Goal: Task Accomplishment & Management: Manage account settings

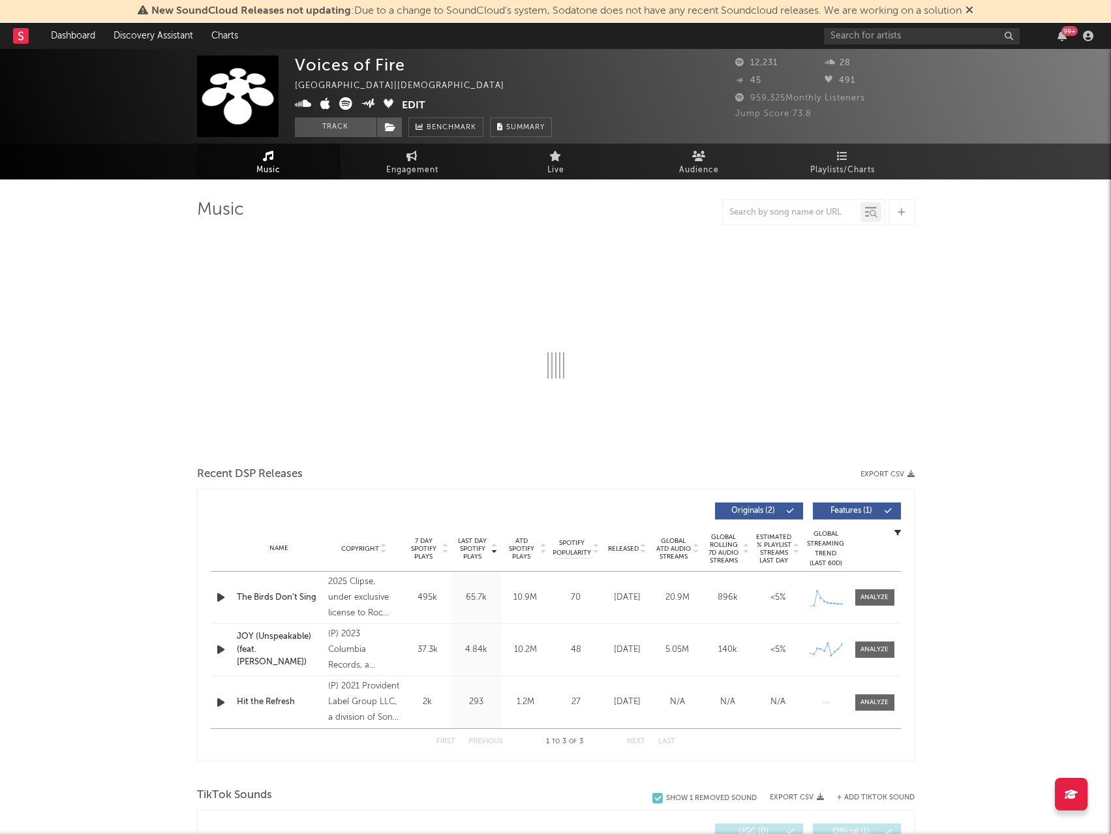
select select "6m"
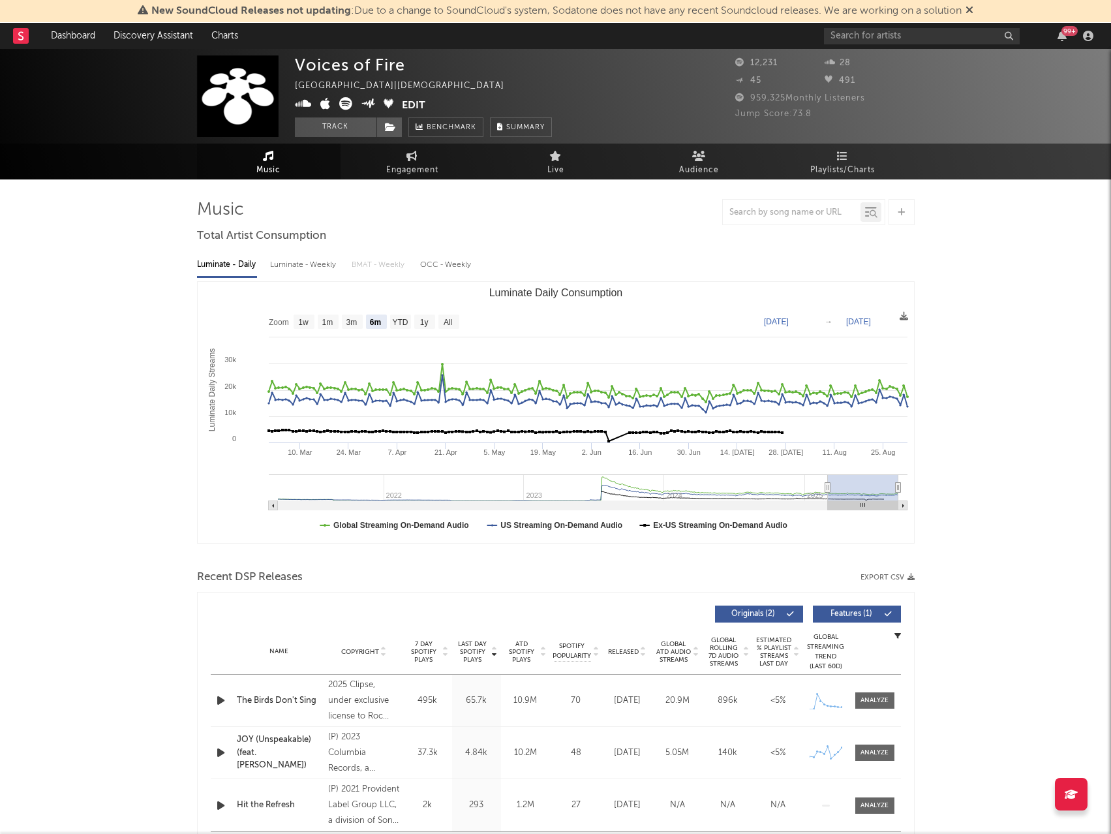
click at [419, 107] on button "Edit" at bounding box center [413, 105] width 23 height 16
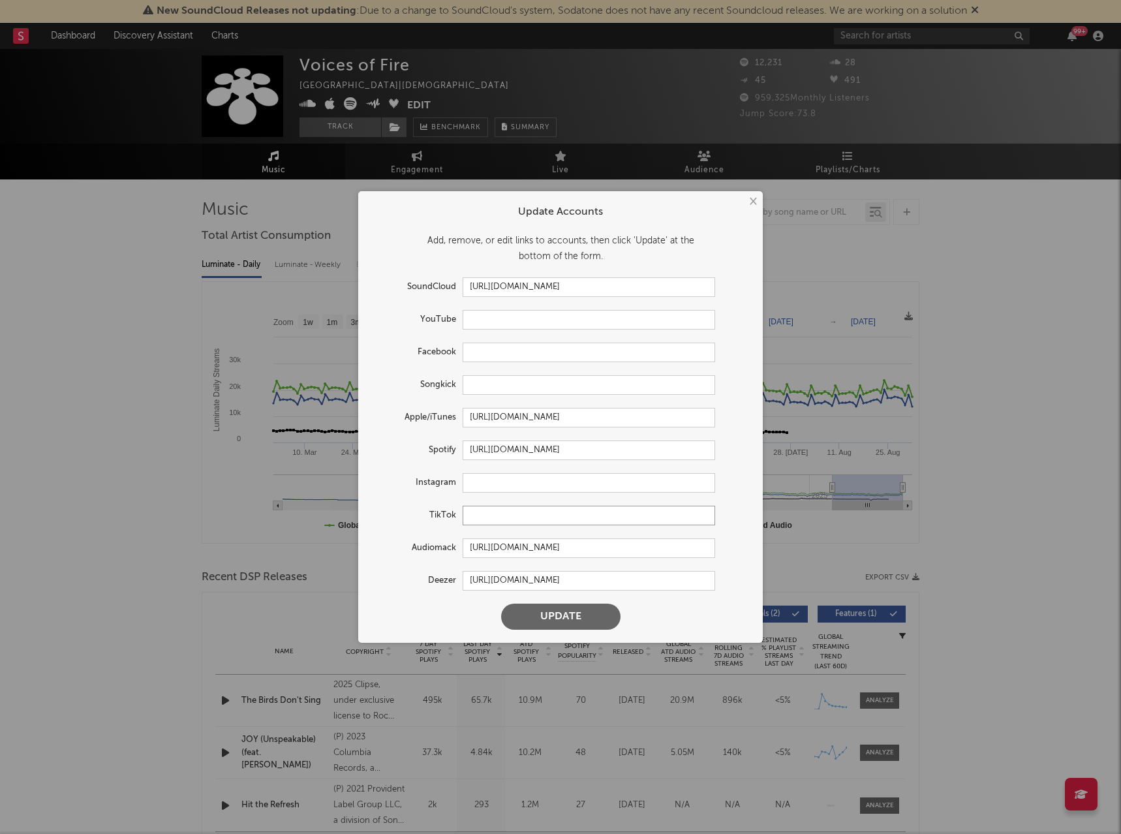
click at [509, 519] on input "text" at bounding box center [589, 516] width 252 height 20
paste input "https://www.tiktok.com/@voicesoffireofficial"
type input "https://www.tiktok.com/@voicesoffireofficial"
click at [581, 456] on input "https://open.spotify.com/artist/5hMr1UPWUlLzQmHpE45EpH" at bounding box center [589, 450] width 252 height 20
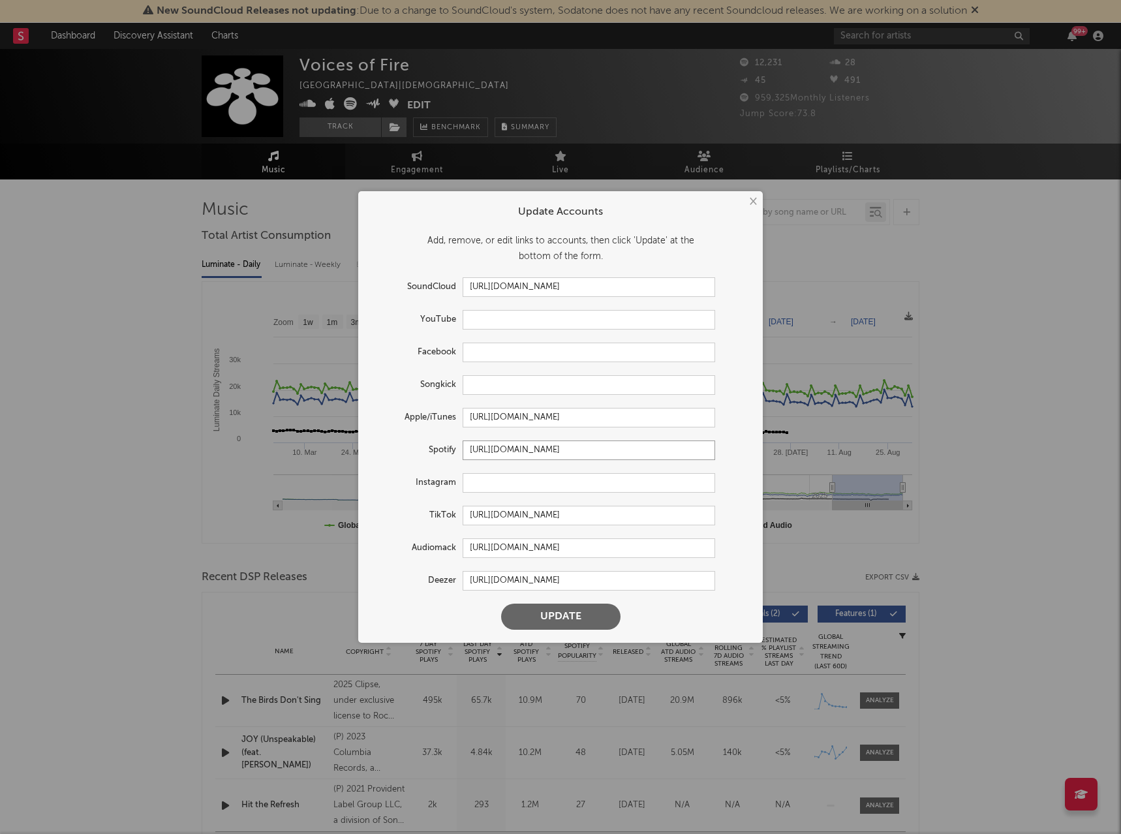
click at [581, 456] on input "https://open.spotify.com/artist/5hMr1UPWUlLzQmHpE45EpH" at bounding box center [589, 450] width 252 height 20
click at [580, 622] on button "Update" at bounding box center [560, 616] width 119 height 26
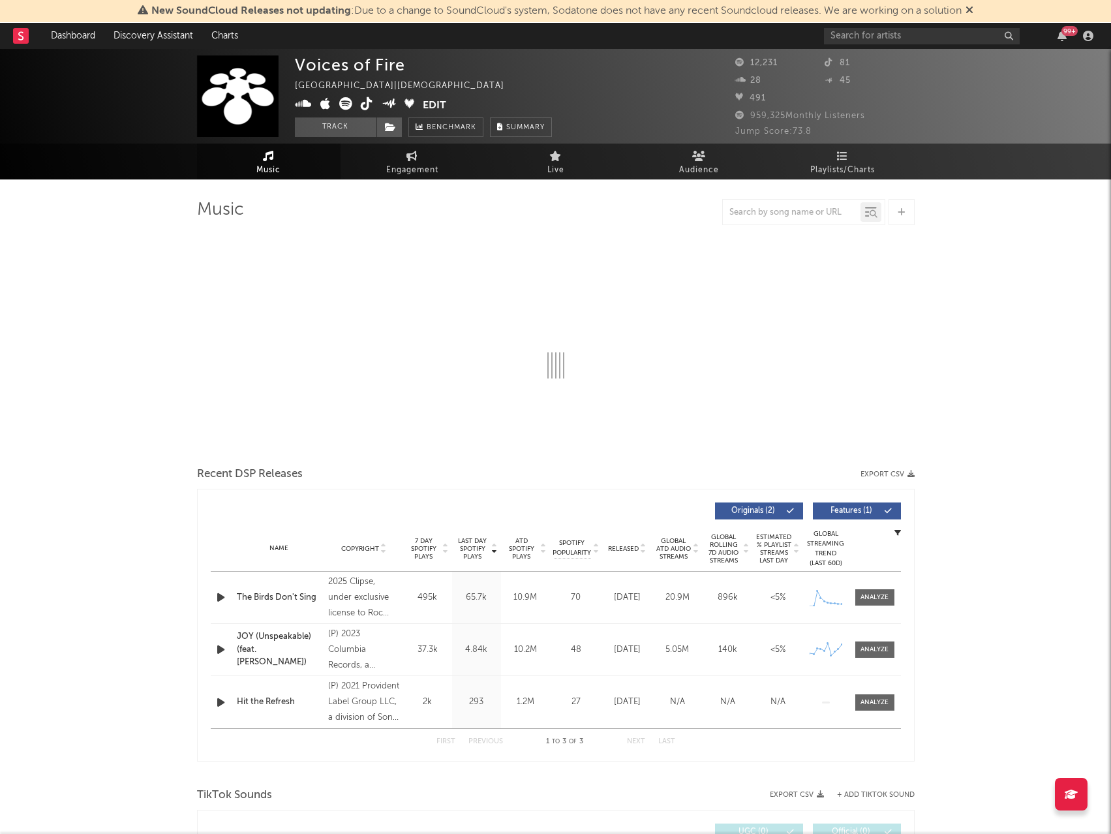
select select "6m"
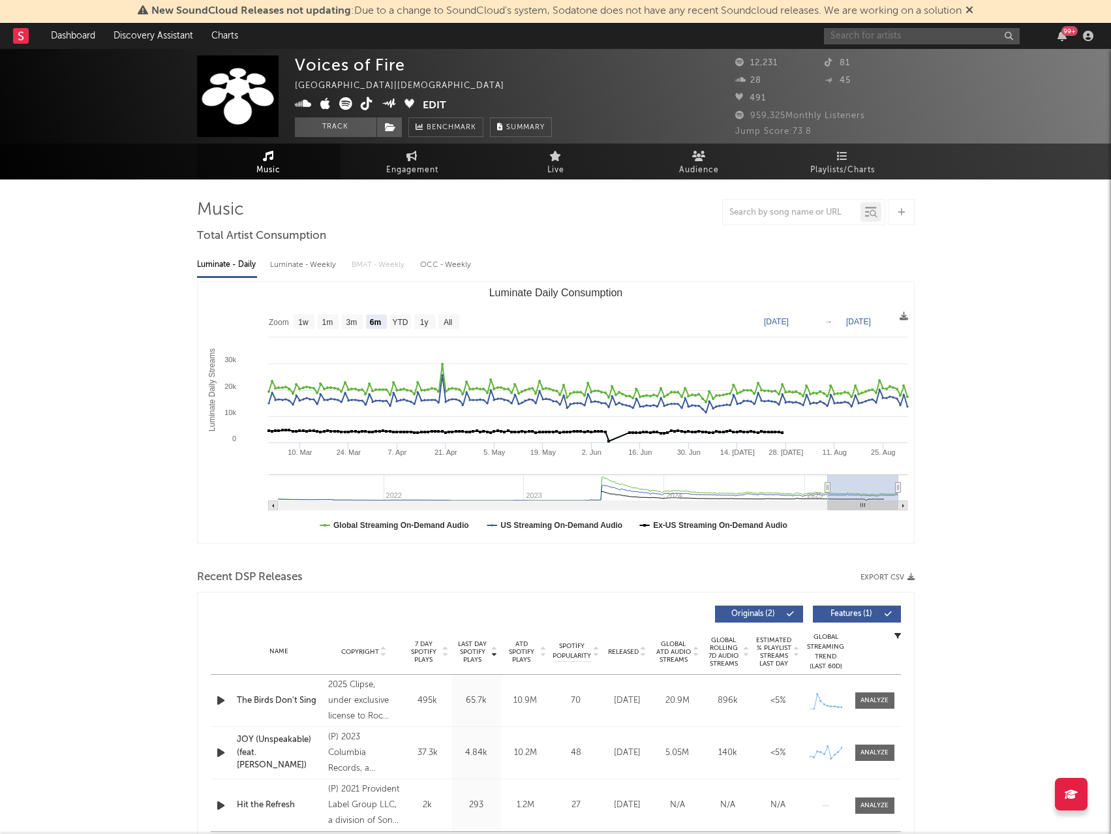
click at [929, 36] on input "text" at bounding box center [922, 36] width 196 height 16
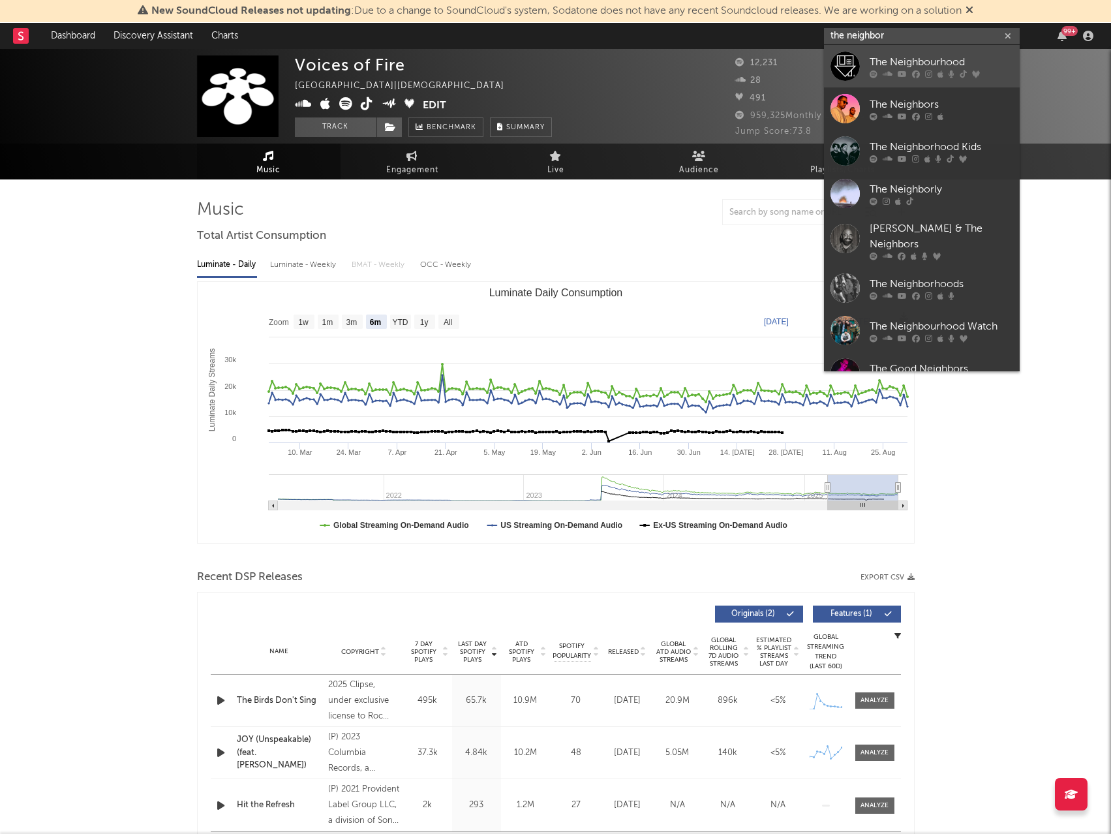
type input "the neighbor"
click at [935, 61] on div "The Neighbourhood" at bounding box center [942, 62] width 144 height 16
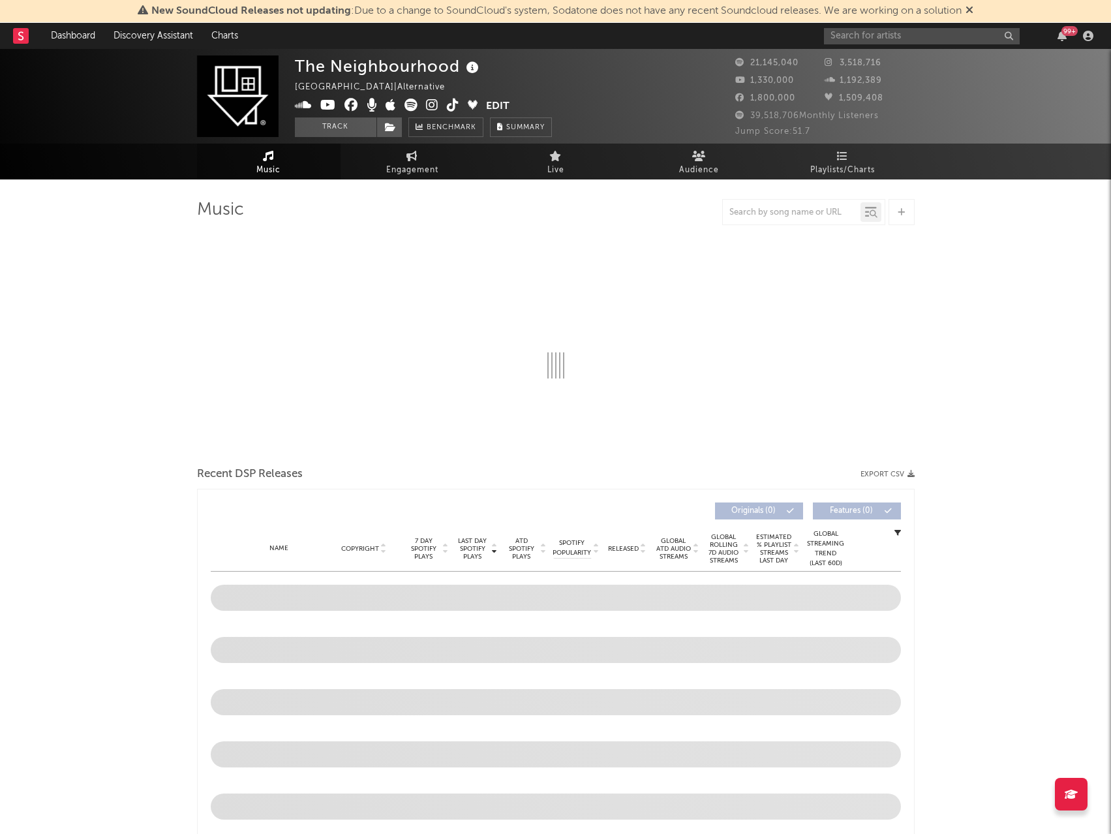
select select "6m"
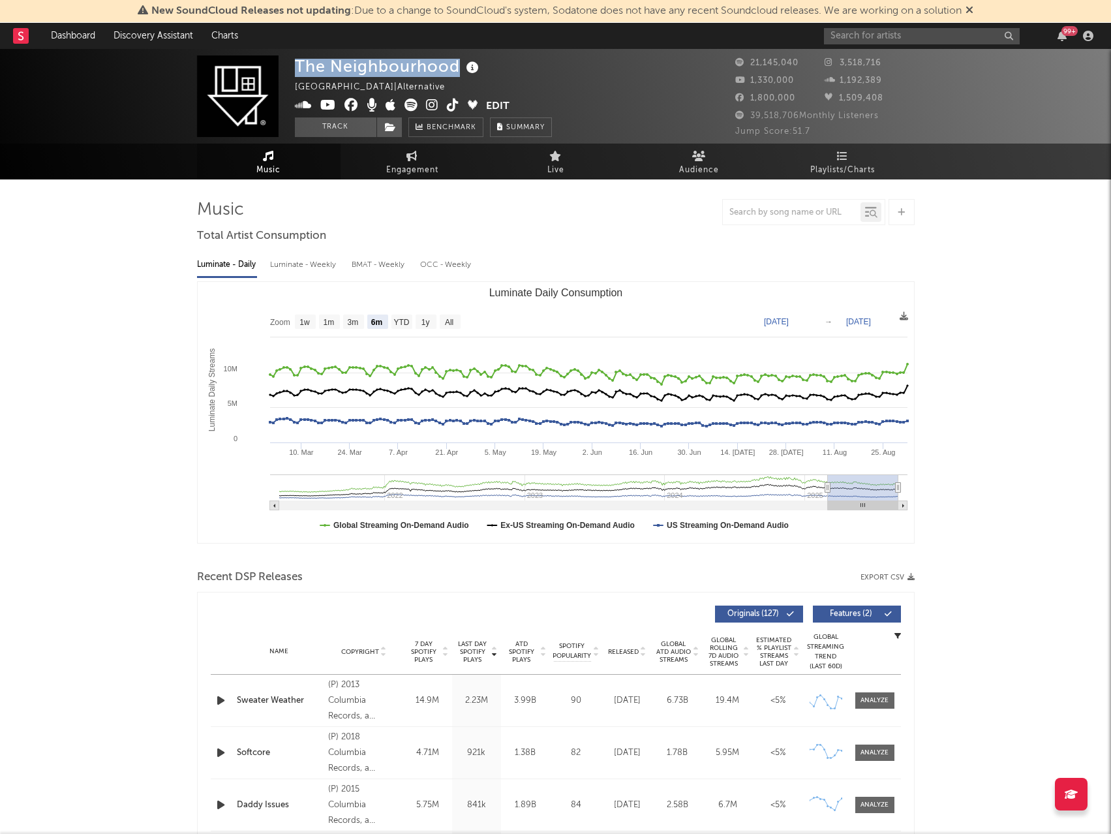
drag, startPoint x: 294, startPoint y: 65, endPoint x: 459, endPoint y: 64, distance: 164.4
click at [459, 64] on div "The Neighbourhood" at bounding box center [388, 66] width 187 height 22
click at [475, 66] on icon at bounding box center [472, 68] width 19 height 18
click at [886, 37] on input "text" at bounding box center [922, 36] width 196 height 16
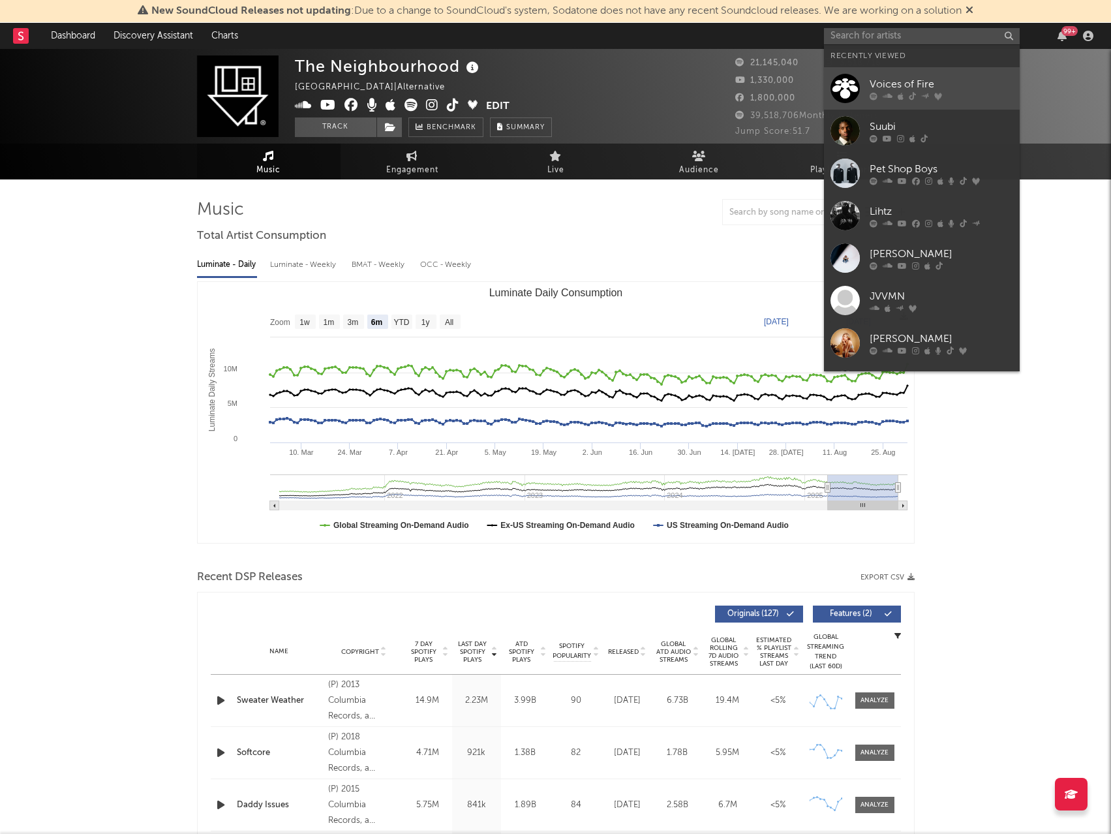
click at [896, 70] on link "Voices of Fire" at bounding box center [922, 88] width 196 height 42
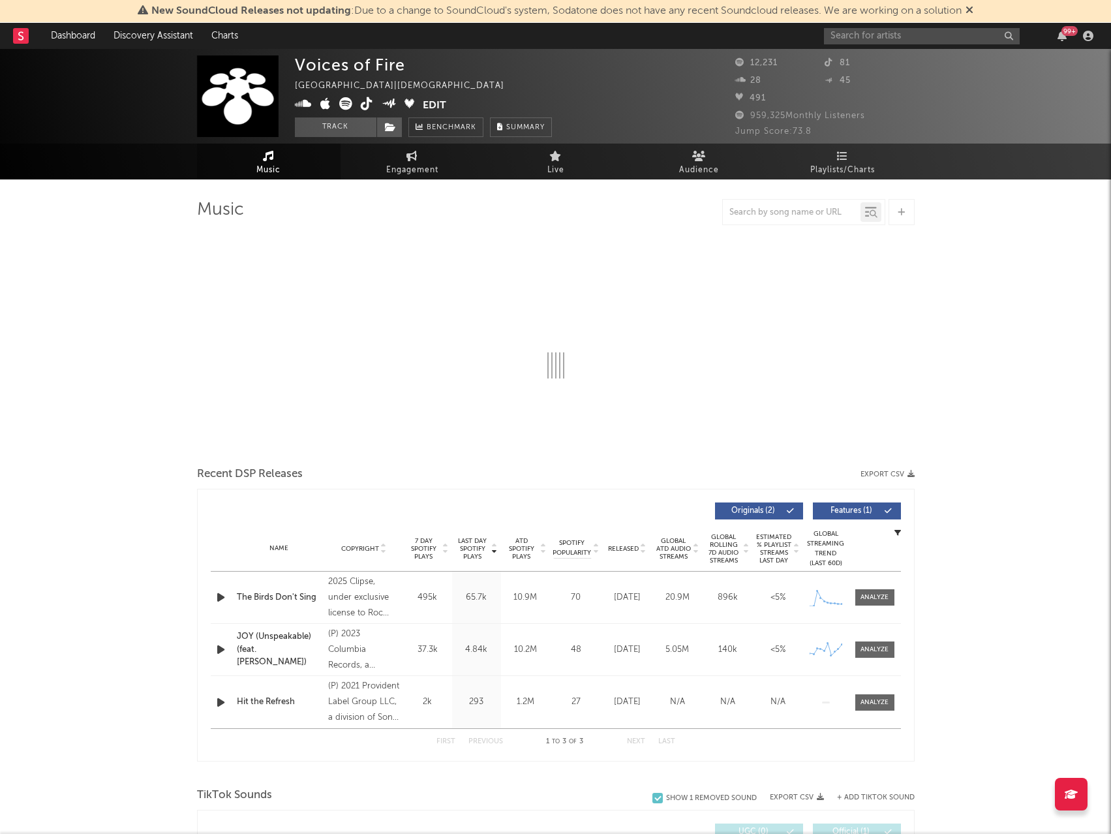
select select "6m"
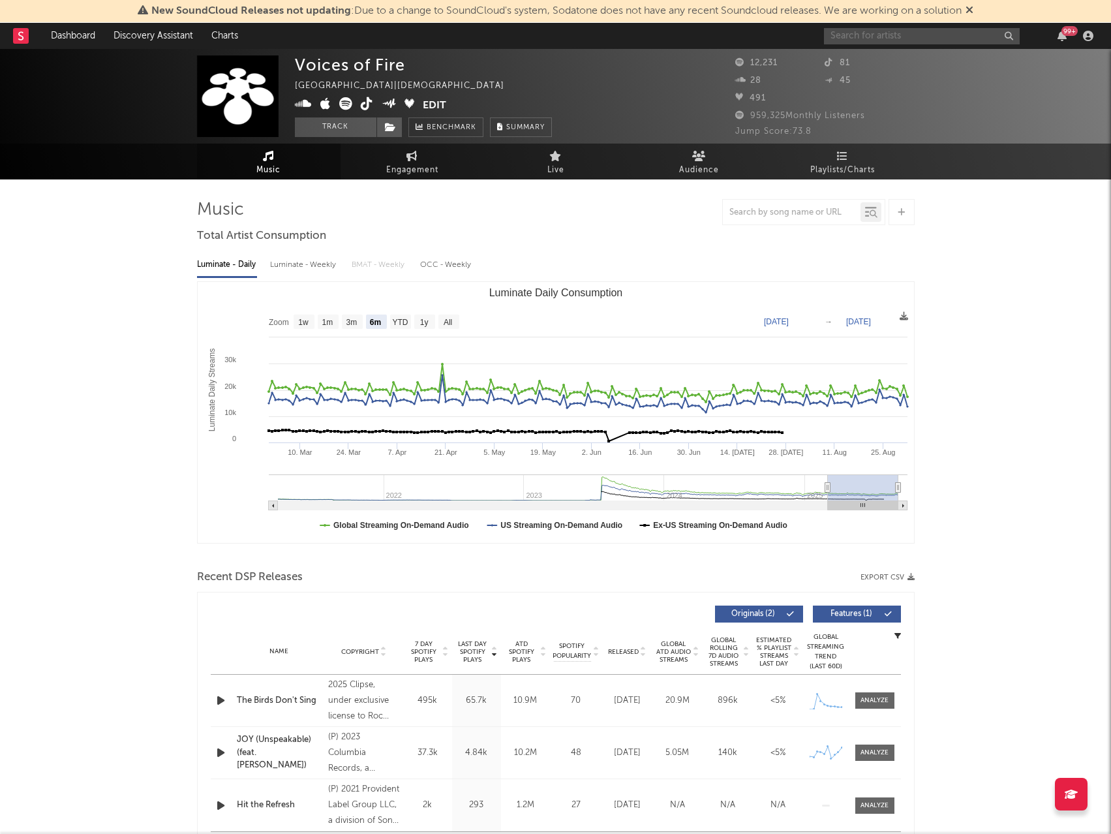
click at [893, 36] on input "text" at bounding box center [922, 36] width 196 height 16
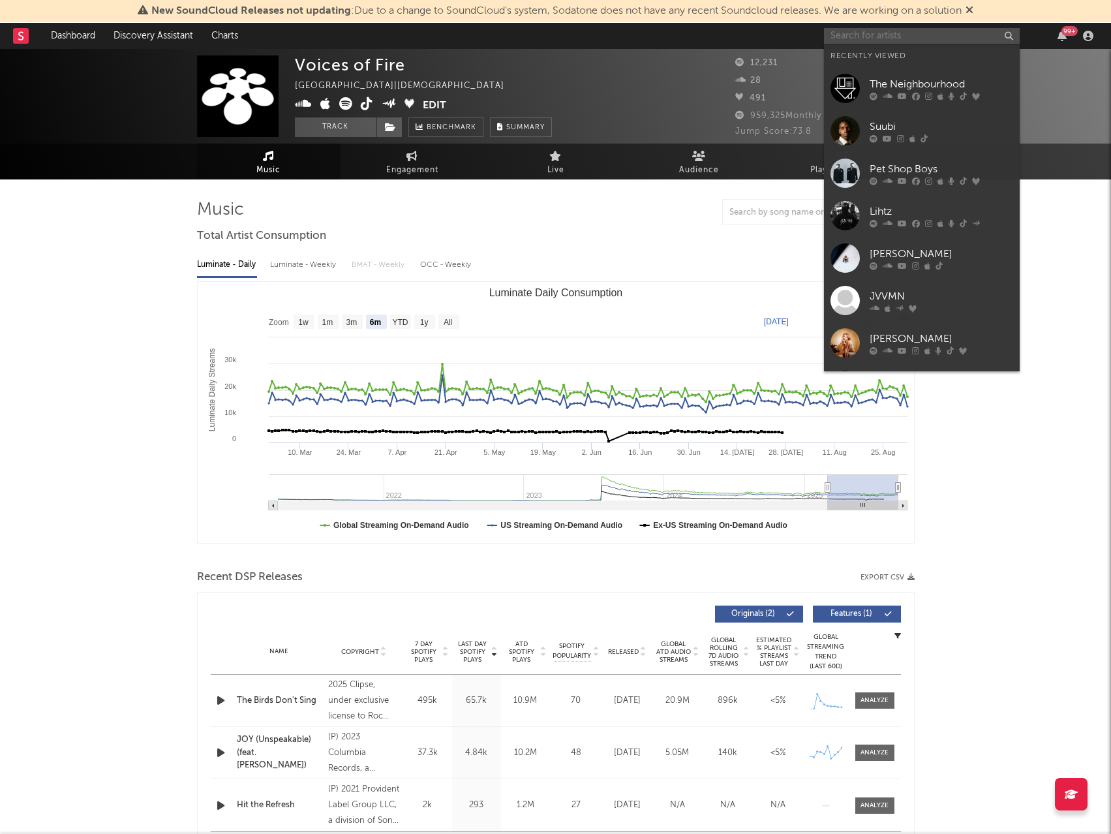
paste input "Cruel Santino"
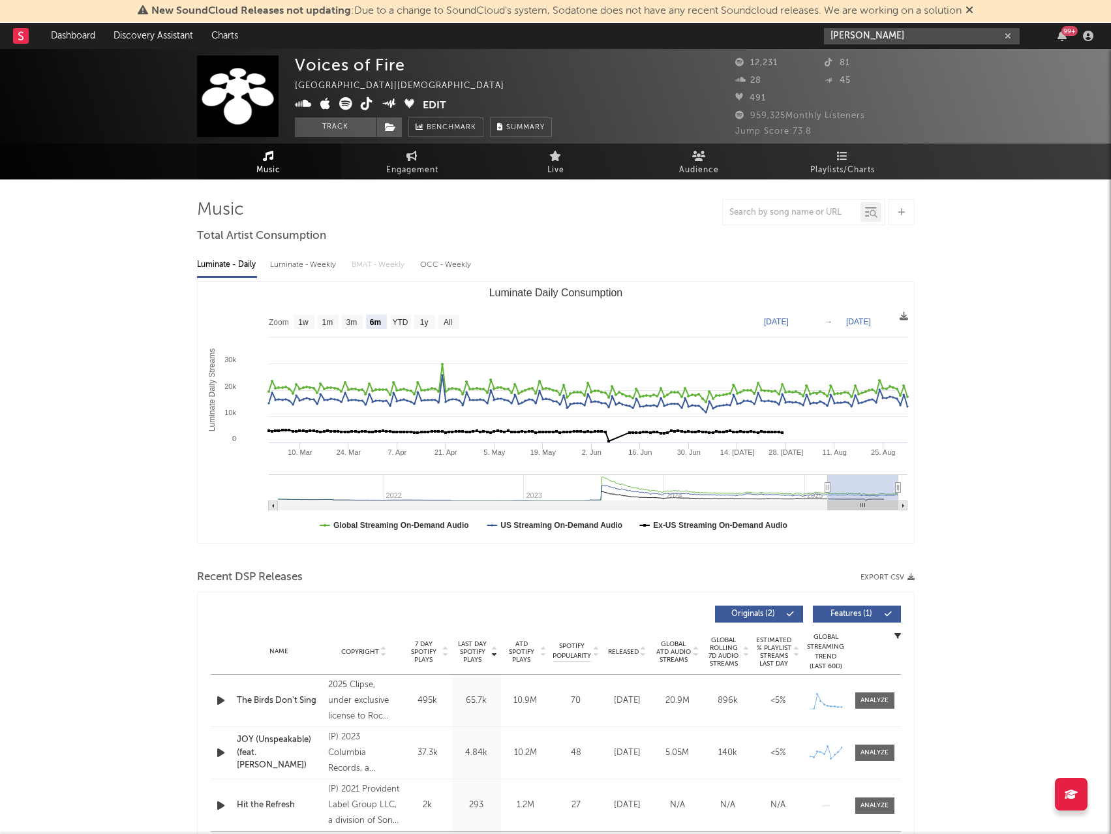
click at [921, 33] on input "Cruel Santino" at bounding box center [922, 36] width 196 height 16
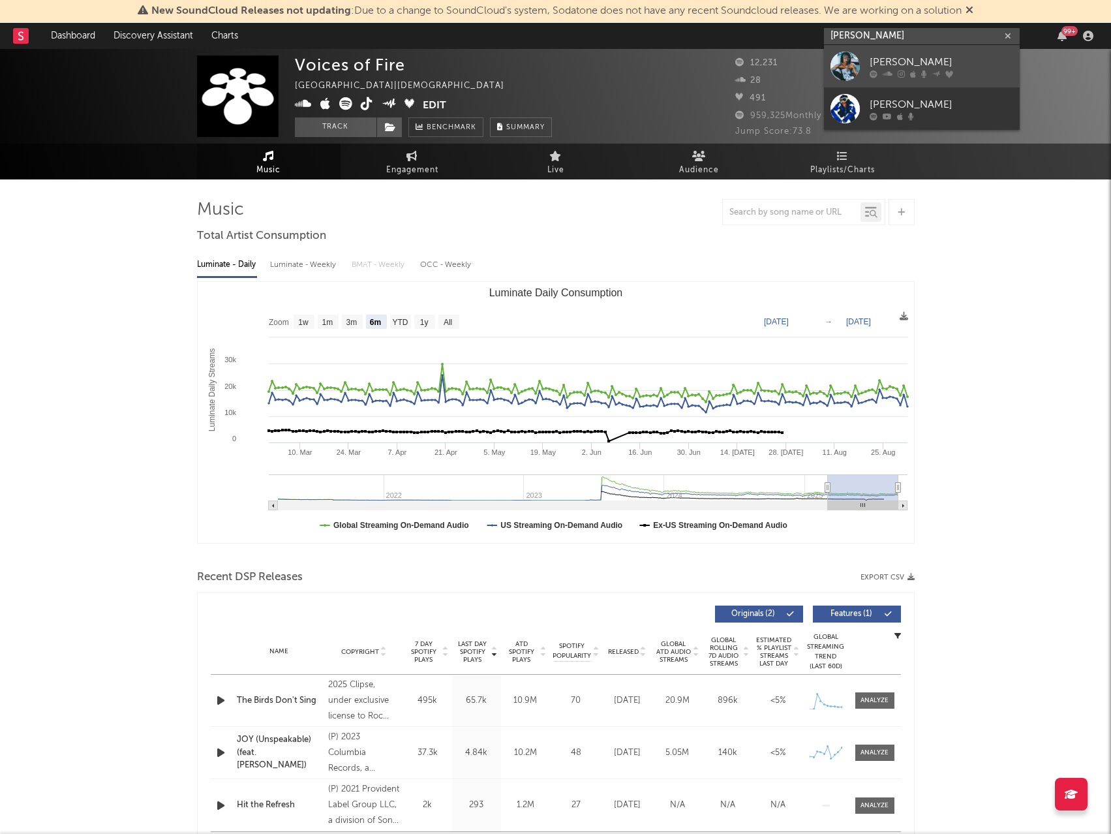
type input "Cruel Santino"
click at [932, 55] on div "Cruel Santino" at bounding box center [942, 62] width 144 height 16
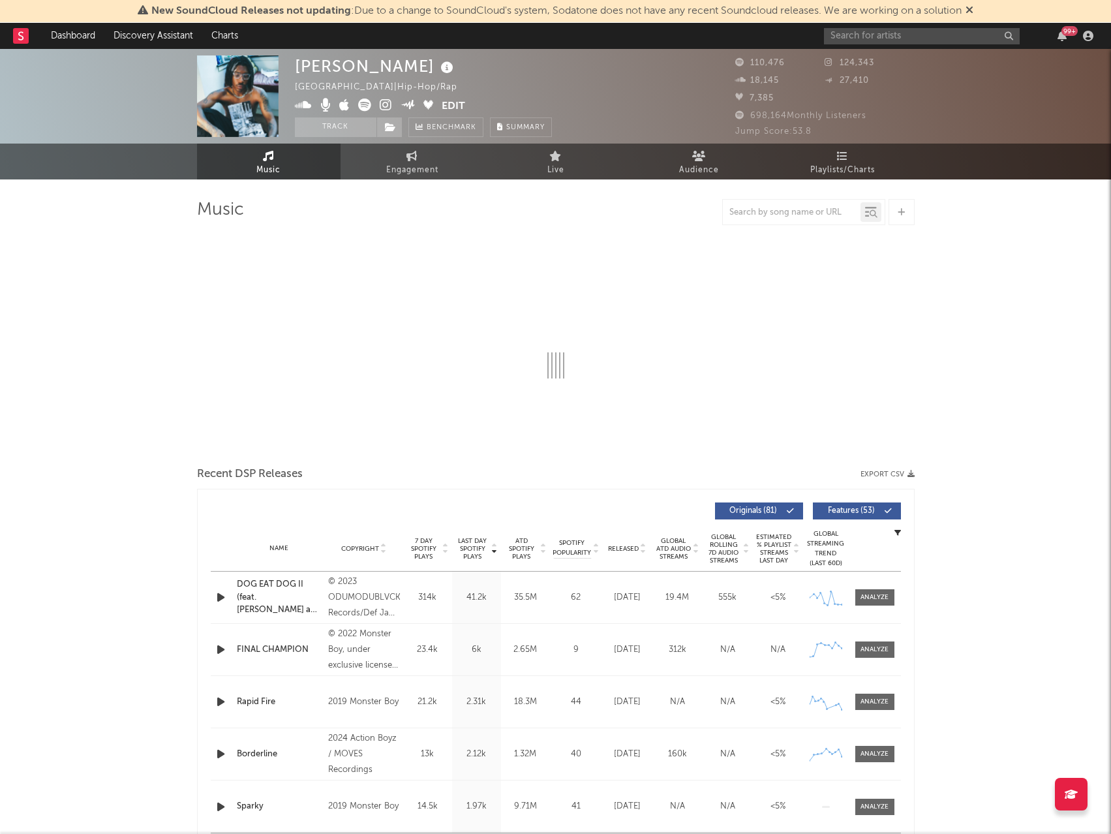
select select "6m"
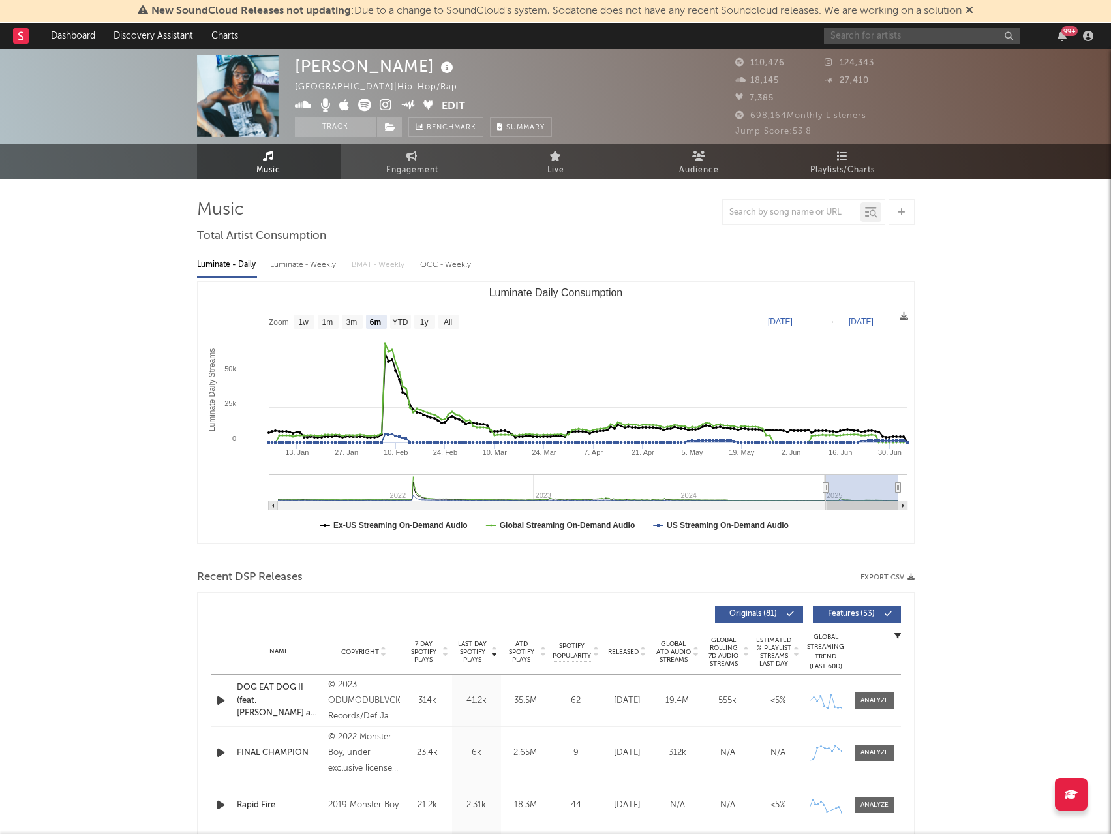
click at [863, 29] on input "text" at bounding box center [922, 36] width 196 height 16
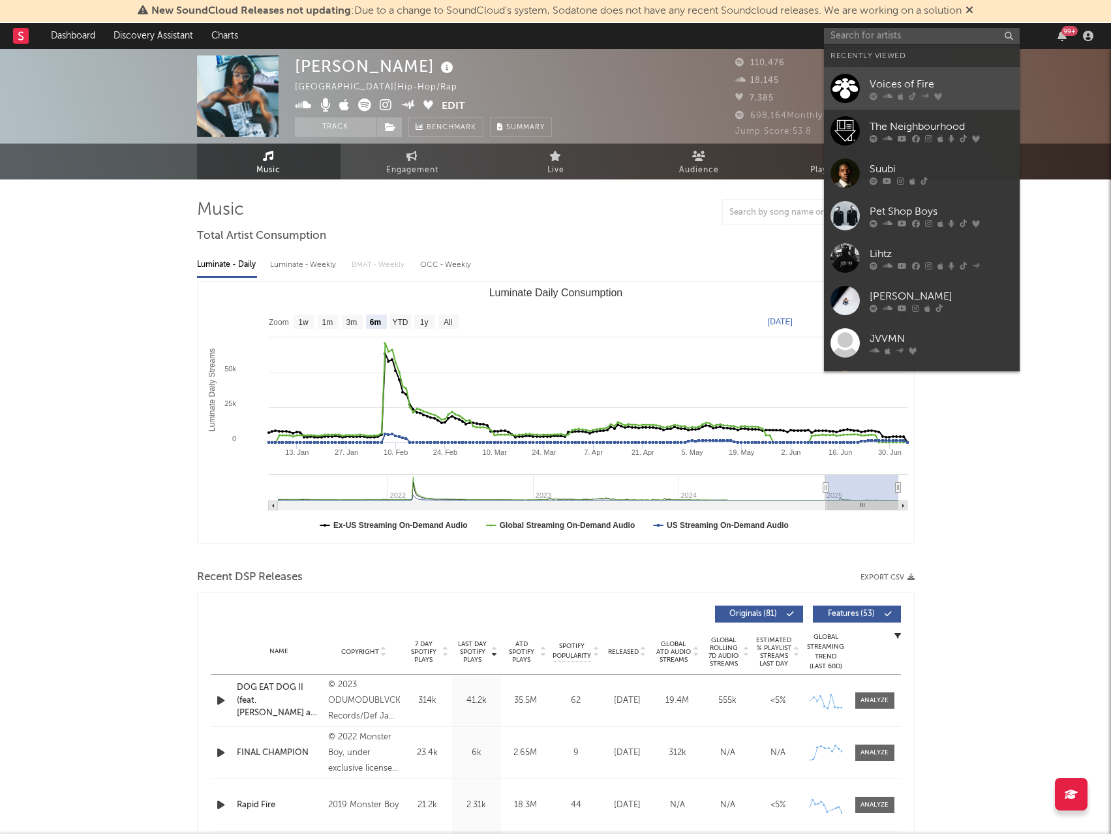
click at [917, 90] on div "Voices of Fire" at bounding box center [942, 84] width 144 height 16
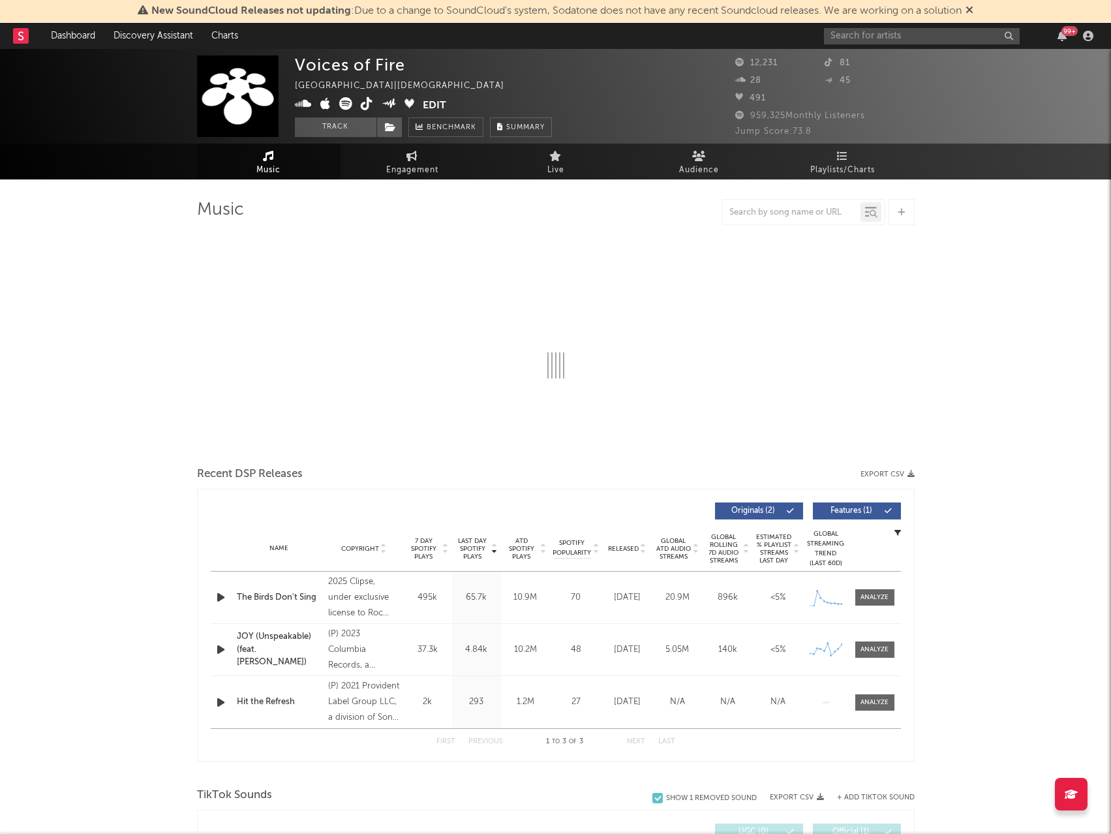
click at [446, 106] on button "Edit" at bounding box center [434, 105] width 23 height 16
select select "6m"
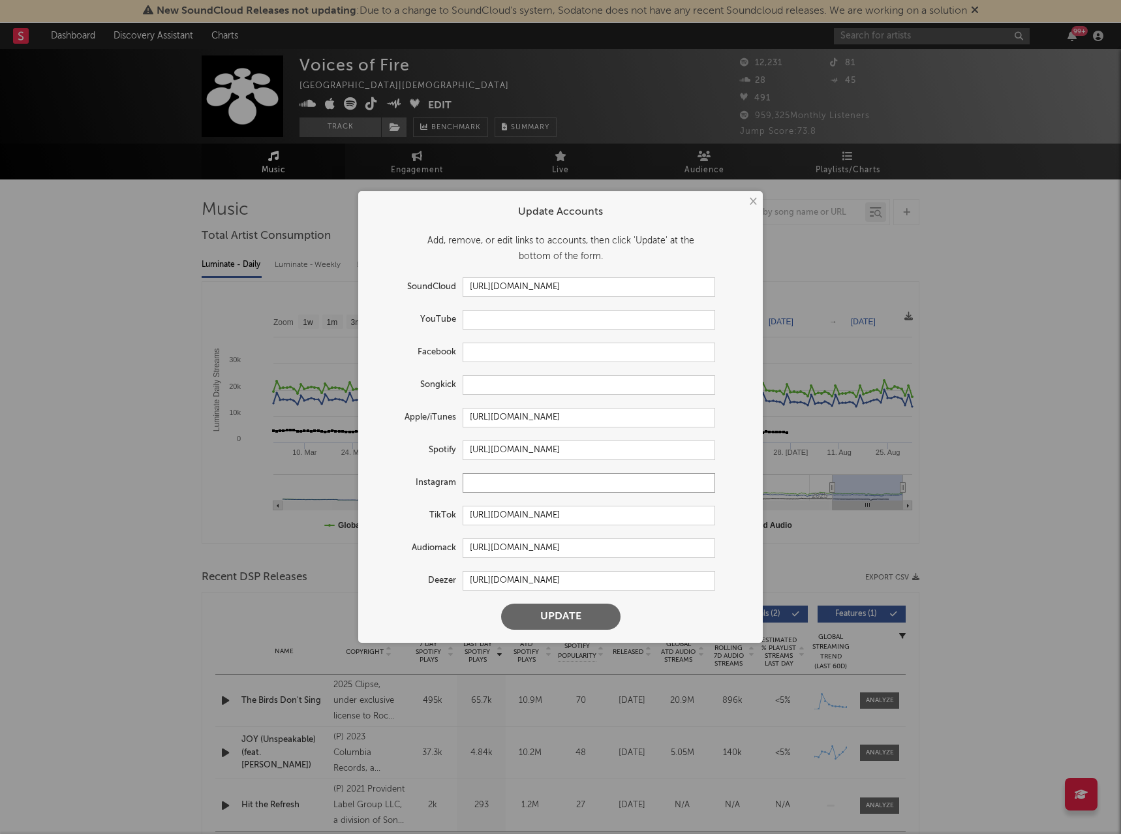
click at [531, 489] on input "text" at bounding box center [589, 483] width 252 height 20
paste input "https://www.instagram.com/voicesoffire/?hl=en"
drag, startPoint x: 628, startPoint y: 481, endPoint x: 731, endPoint y: 481, distance: 102.4
click at [731, 481] on div "Instagram https://www.instagram.com/voicesoffire/?hl=en" at bounding box center [560, 483] width 378 height 20
type input "https://www.instagram.com/voicesoffire"
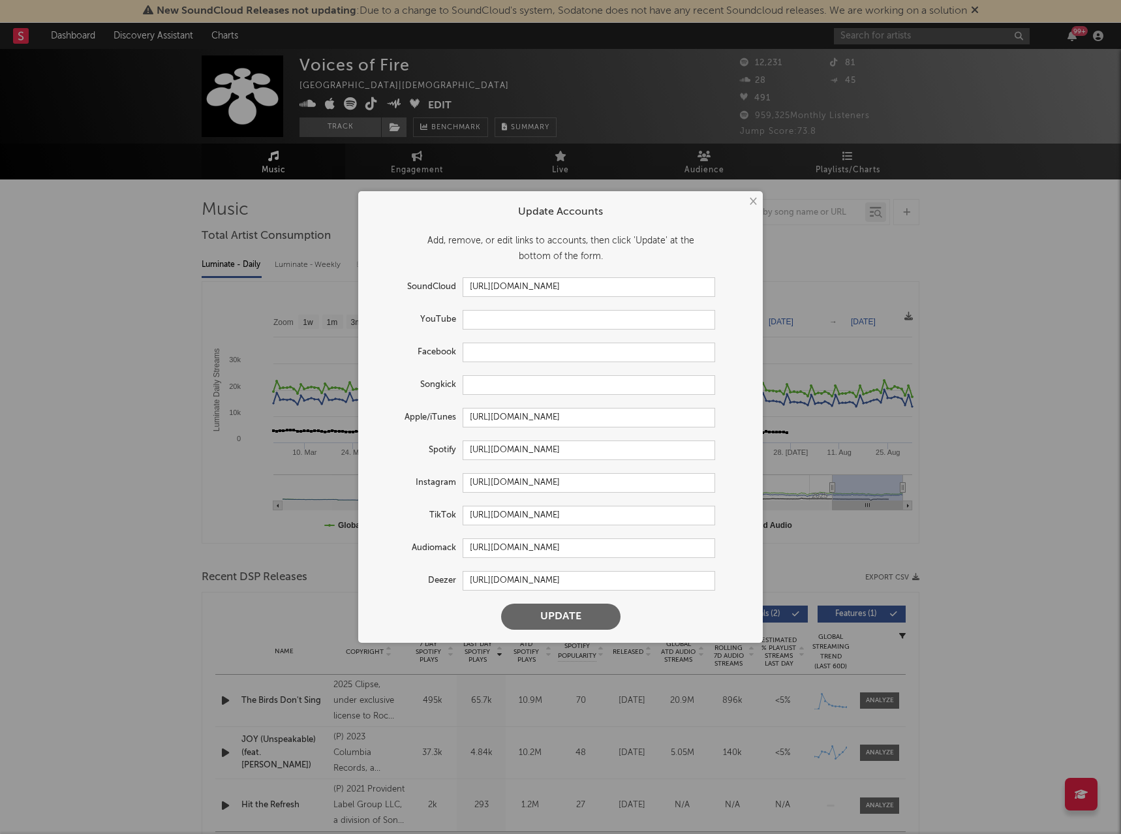
click at [560, 625] on button "Update" at bounding box center [560, 616] width 119 height 26
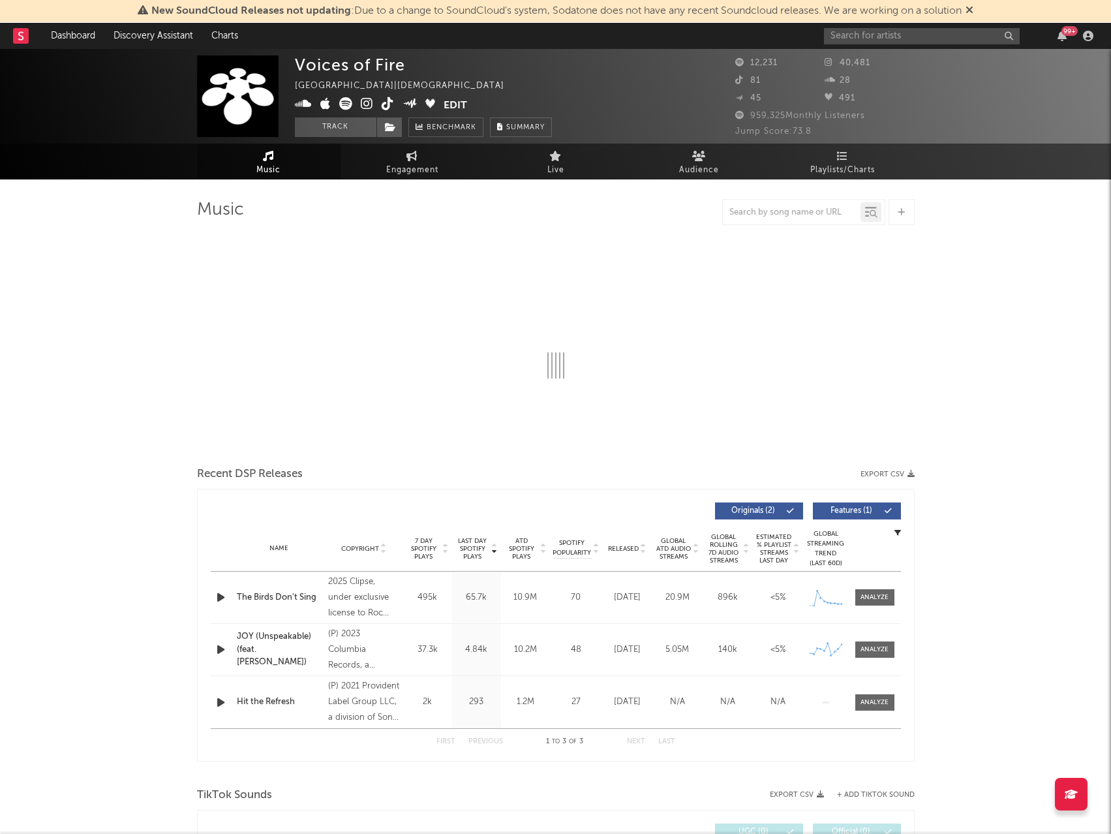
select select "6m"
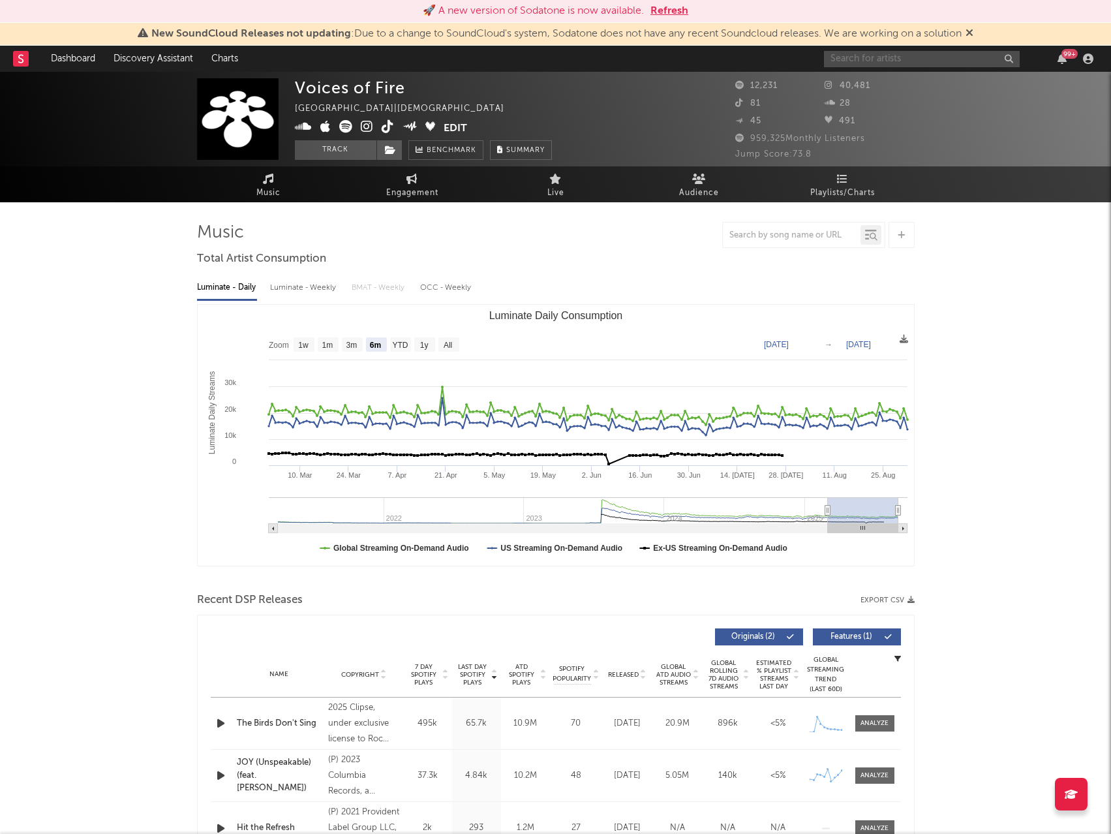
click at [939, 55] on input "text" at bounding box center [922, 59] width 196 height 16
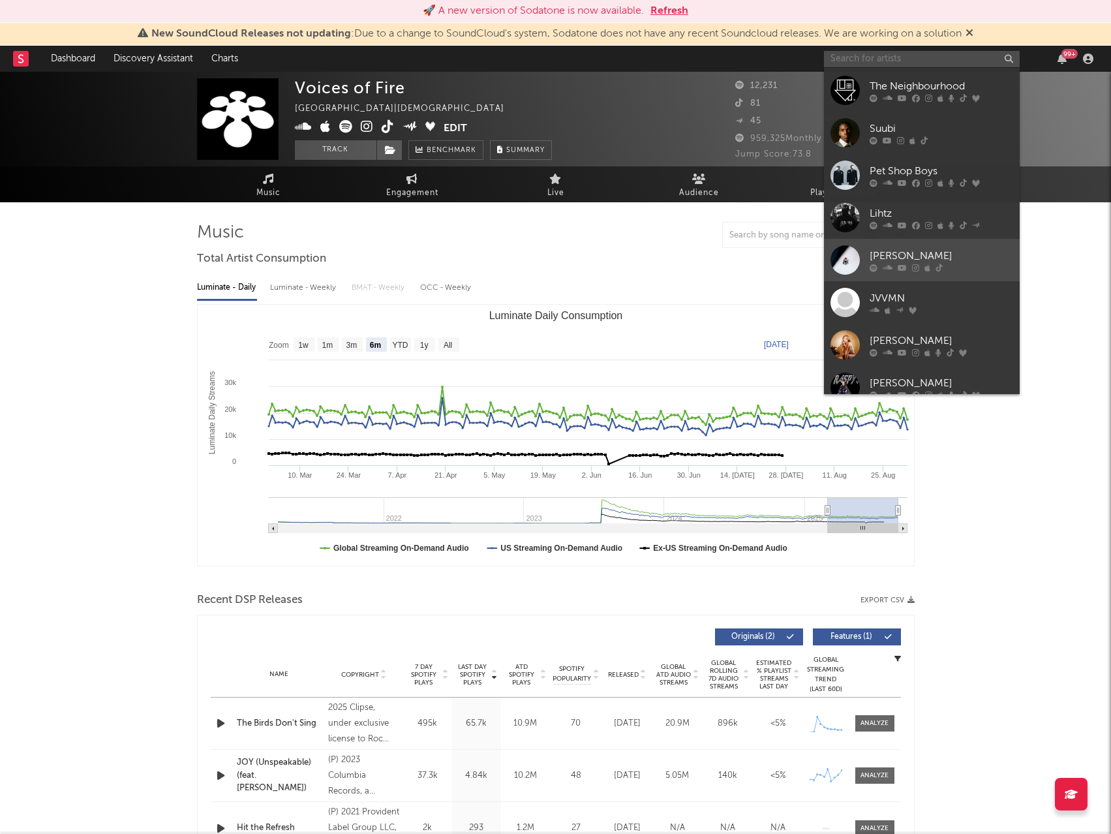
scroll to position [120, 0]
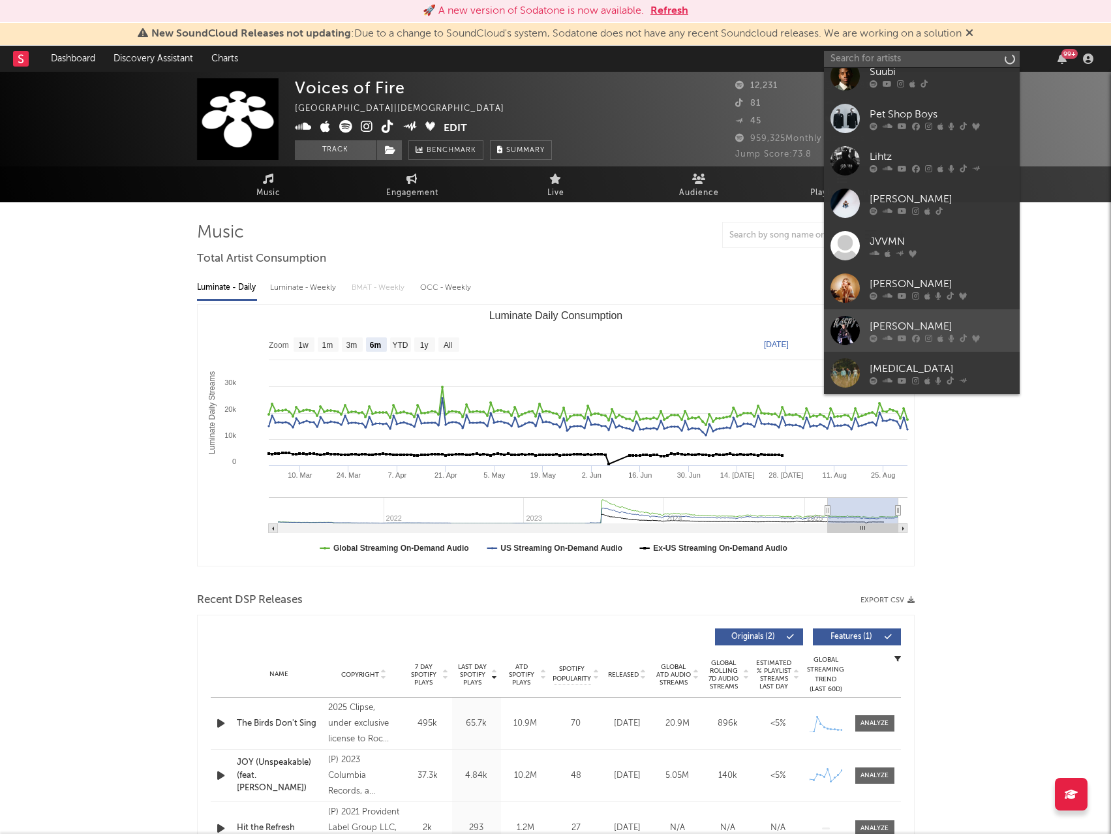
click at [946, 326] on div "[PERSON_NAME]" at bounding box center [942, 326] width 144 height 16
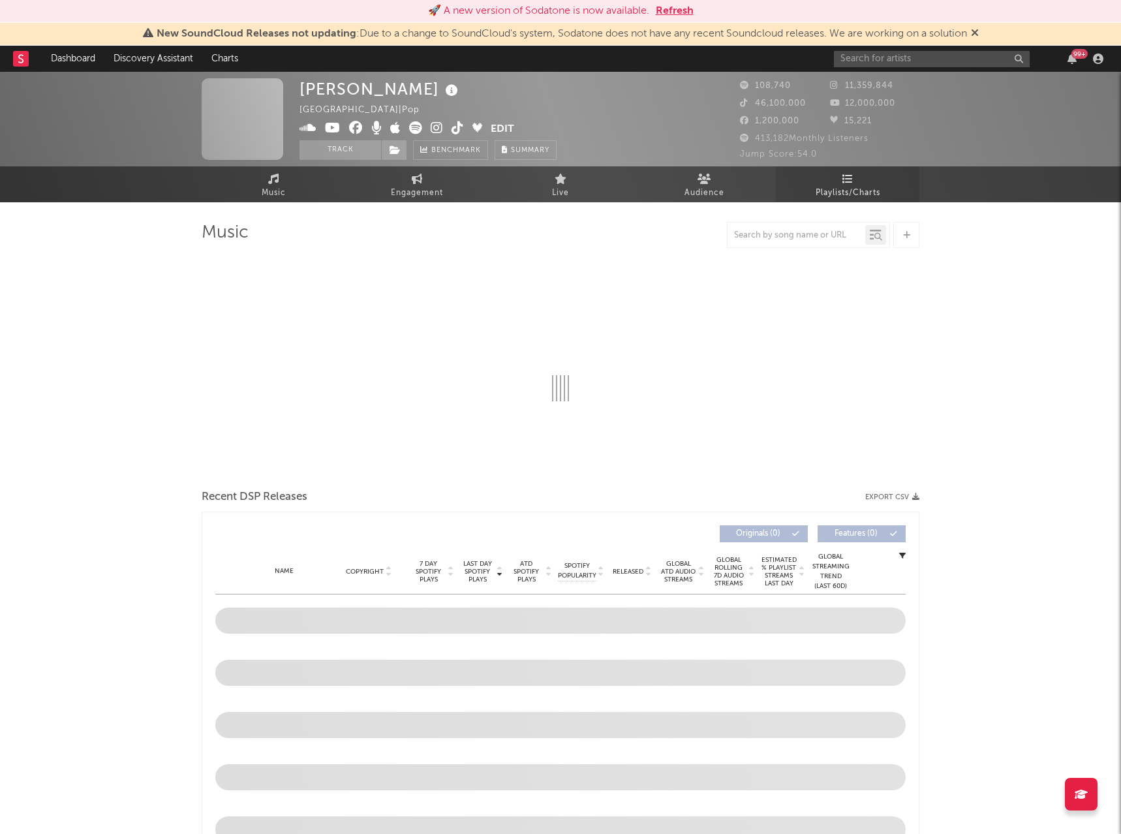
click at [856, 198] on span "Playlists/Charts" at bounding box center [848, 193] width 65 height 16
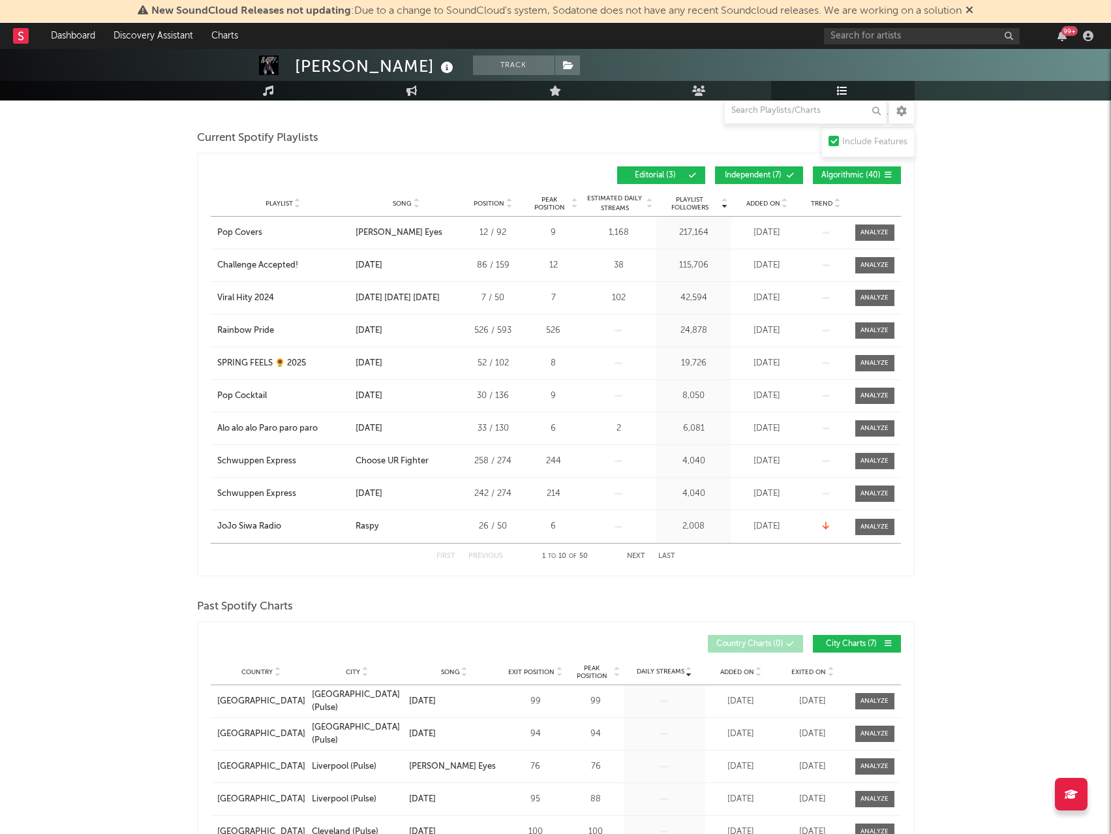
scroll to position [391, 0]
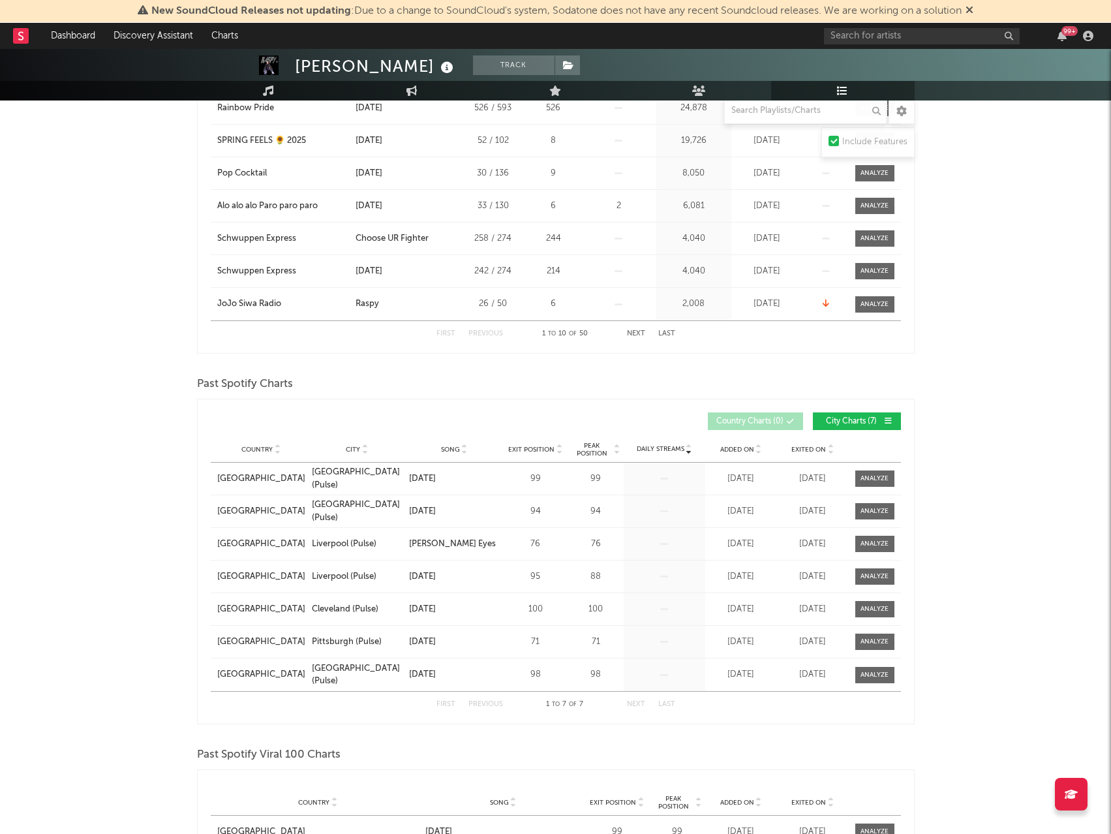
click at [832, 451] on icon at bounding box center [830, 452] width 7 height 5
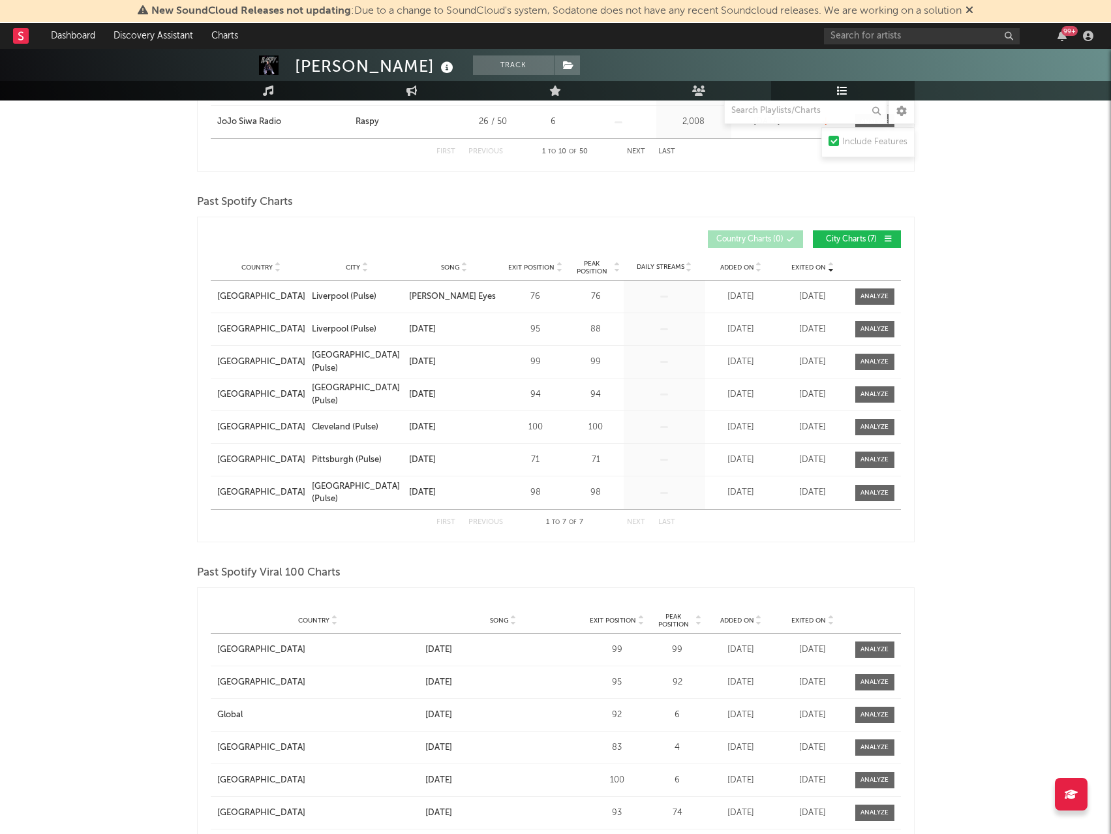
scroll to position [848, 0]
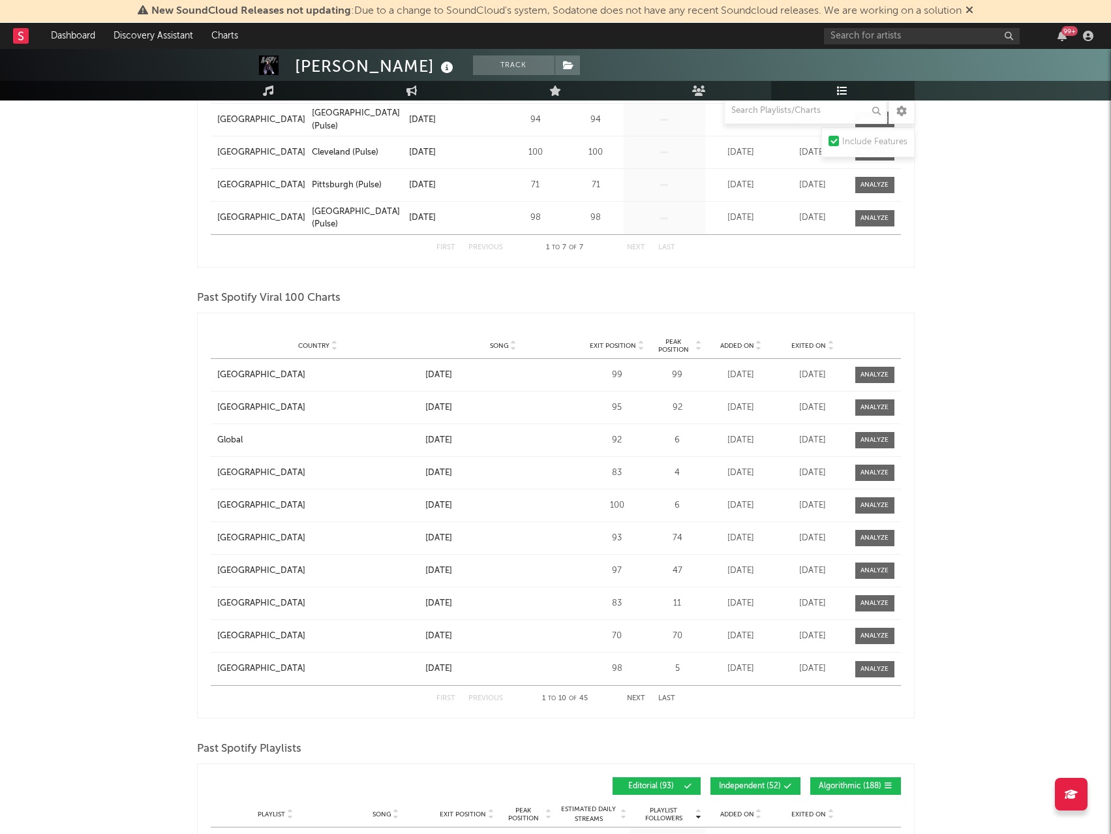
click at [827, 346] on icon at bounding box center [830, 348] width 7 height 5
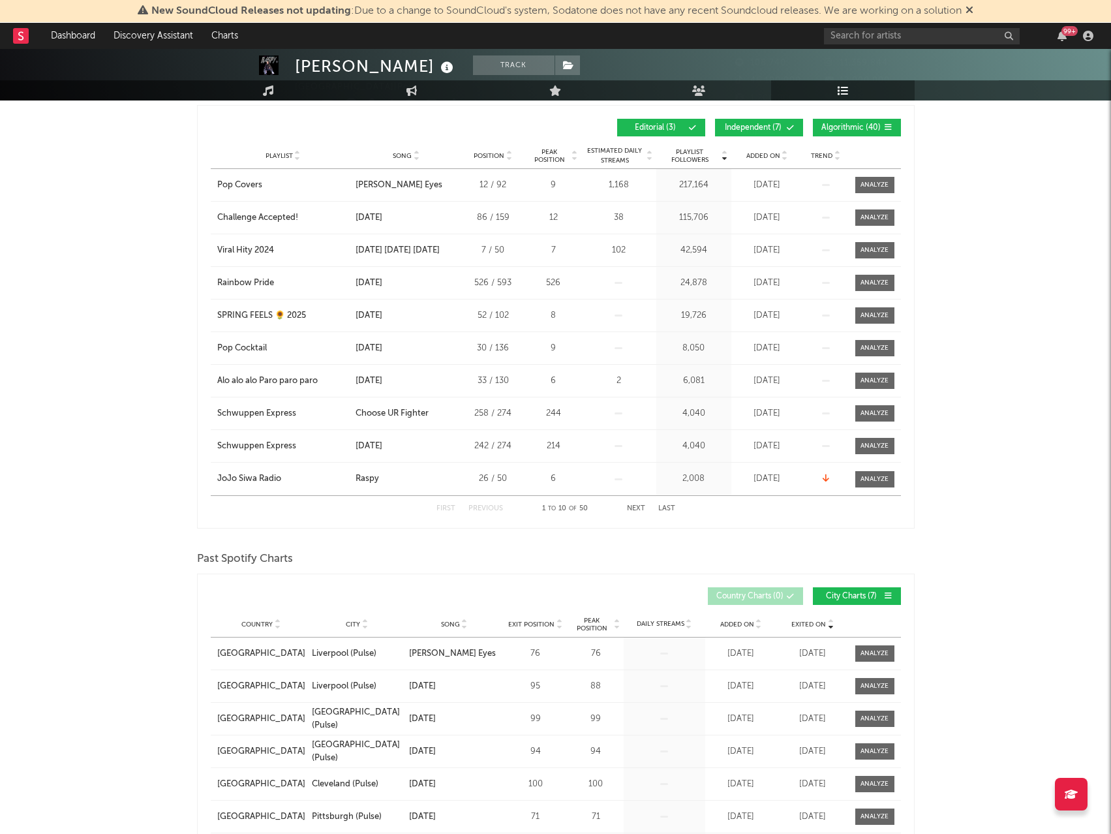
scroll to position [38, 0]
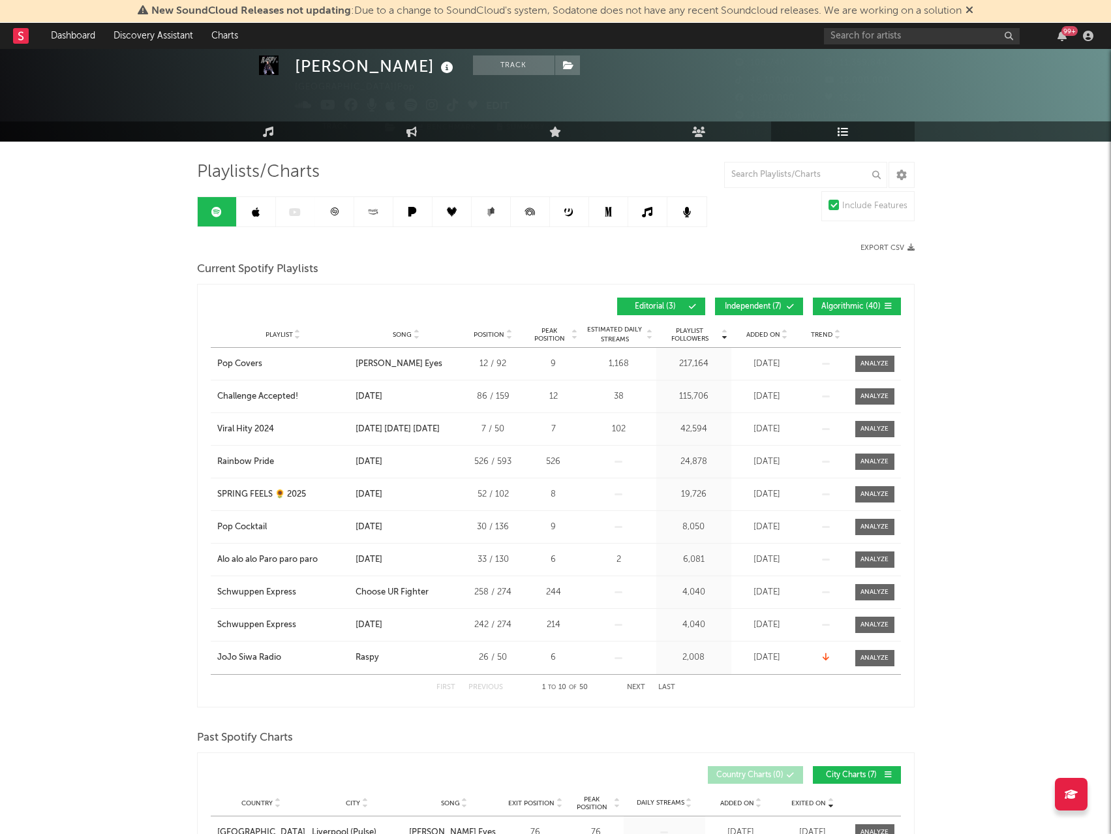
click at [644, 212] on icon at bounding box center [647, 212] width 10 height 10
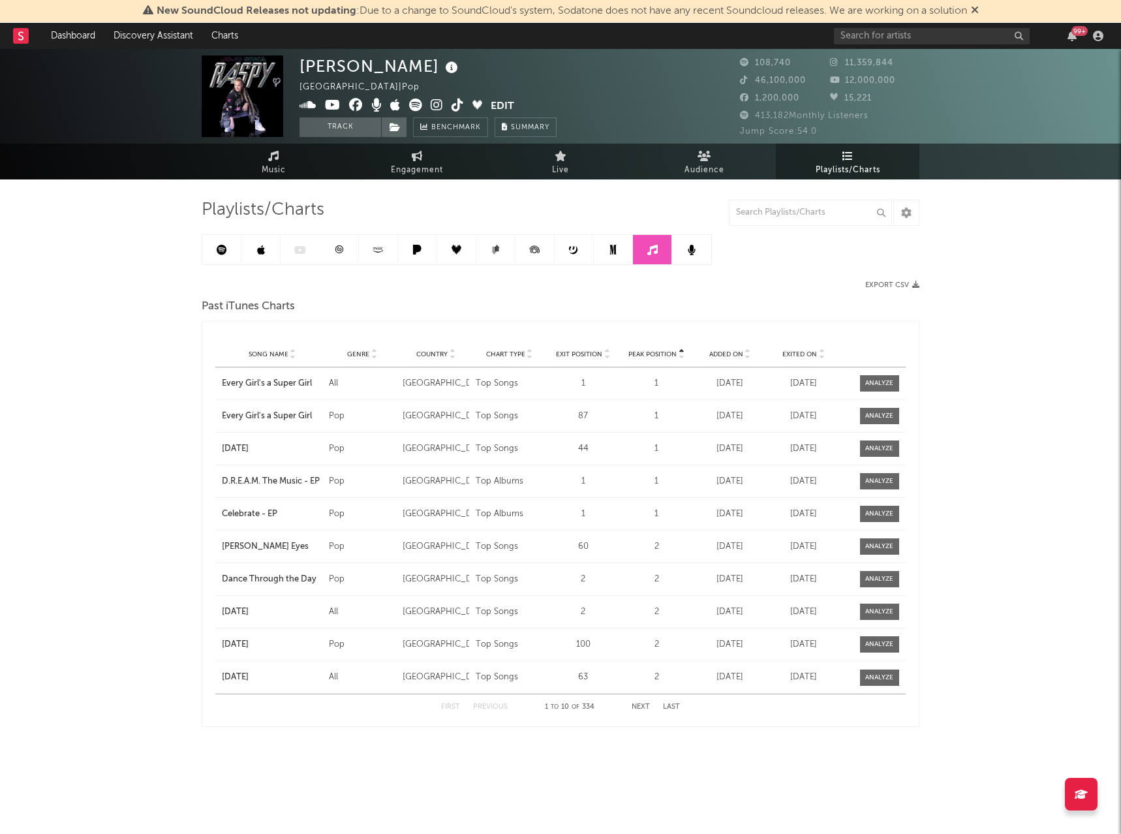
click at [831, 356] on div "Exited On" at bounding box center [803, 354] width 67 height 10
